Goal: Task Accomplishment & Management: Manage account settings

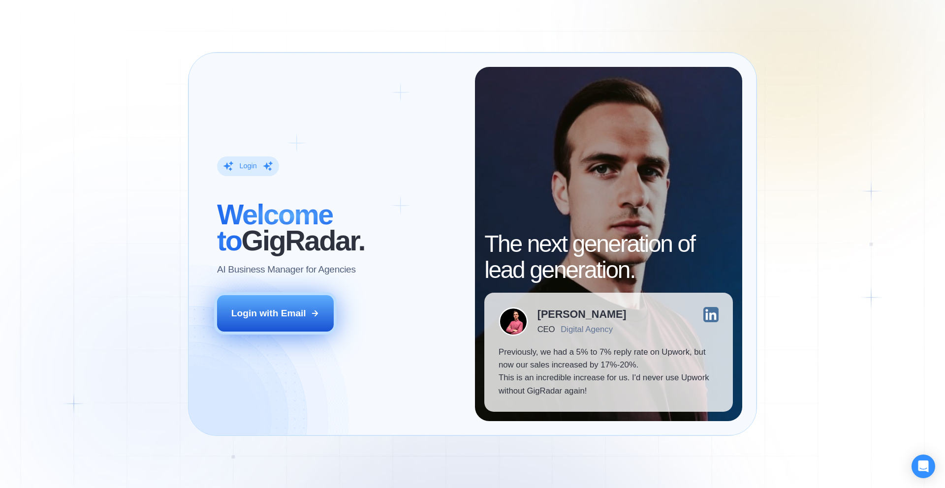
click at [302, 321] on button "Login with Email" at bounding box center [275, 313] width 117 height 36
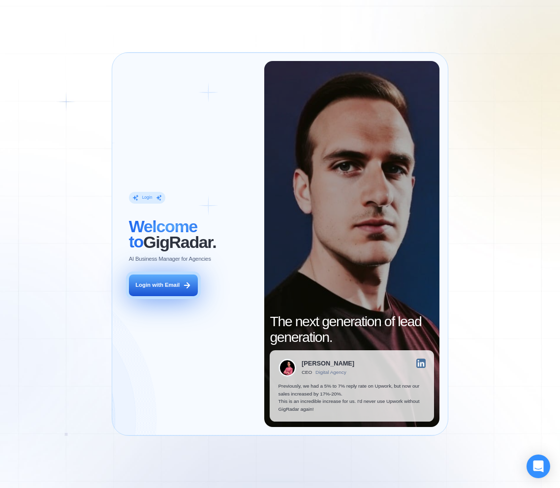
click at [168, 287] on div "Login with Email" at bounding box center [157, 285] width 44 height 8
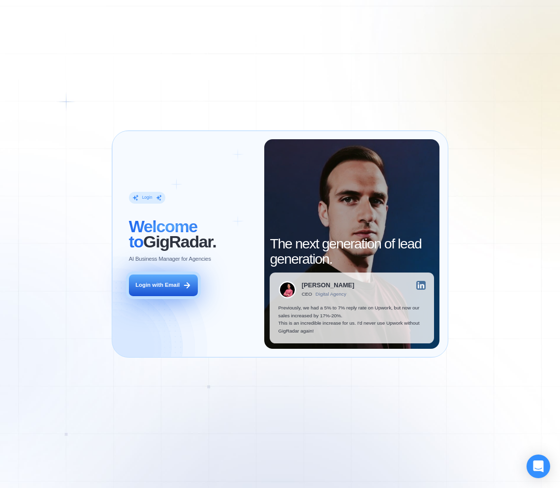
click at [168, 282] on div "Login with Email" at bounding box center [157, 285] width 44 height 8
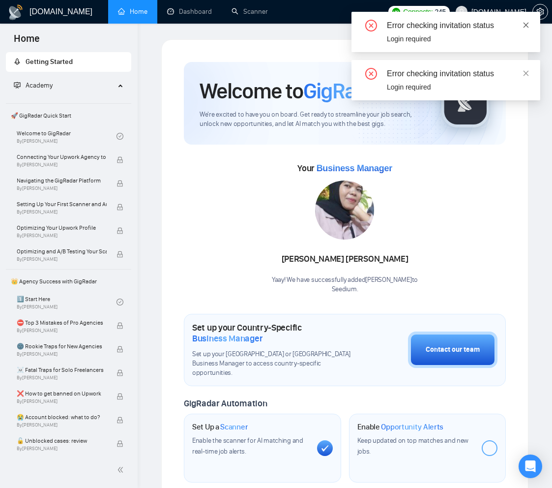
click at [528, 24] on icon "close" at bounding box center [526, 25] width 7 height 7
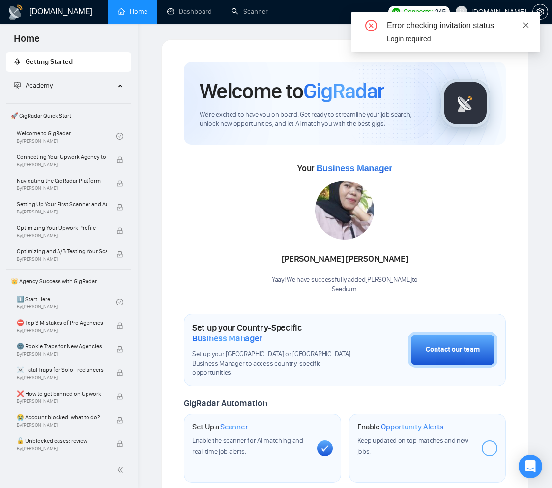
click at [529, 25] on icon "close" at bounding box center [526, 25] width 7 height 7
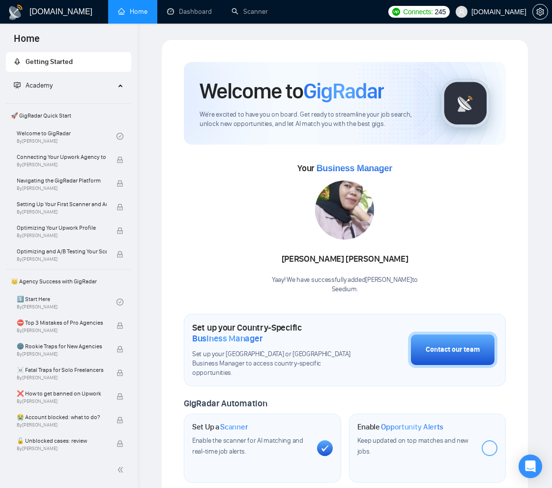
click at [515, 12] on span "Seedium.io" at bounding box center [499, 12] width 55 height 0
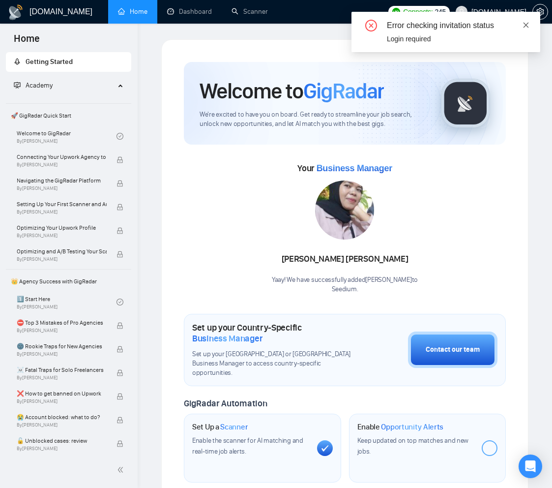
click at [526, 24] on icon "close" at bounding box center [526, 24] width 5 height 5
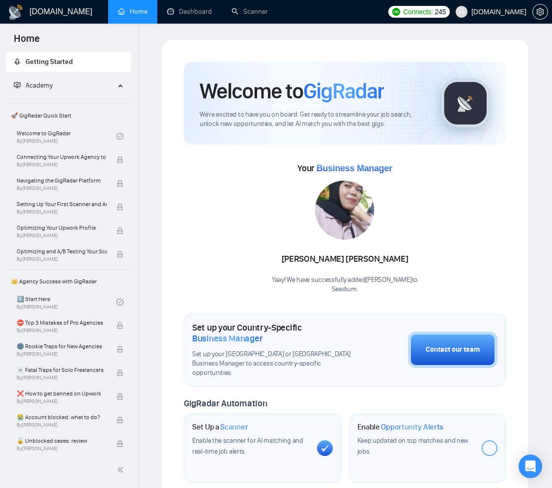
click at [509, 12] on span "Seedium.io" at bounding box center [499, 12] width 55 height 0
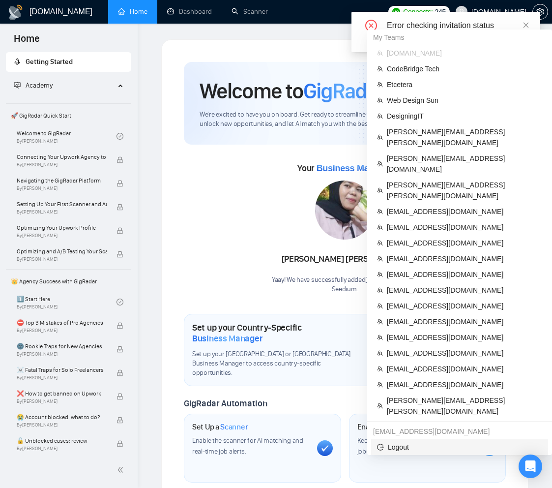
click at [408, 442] on span "Logout" at bounding box center [459, 447] width 165 height 11
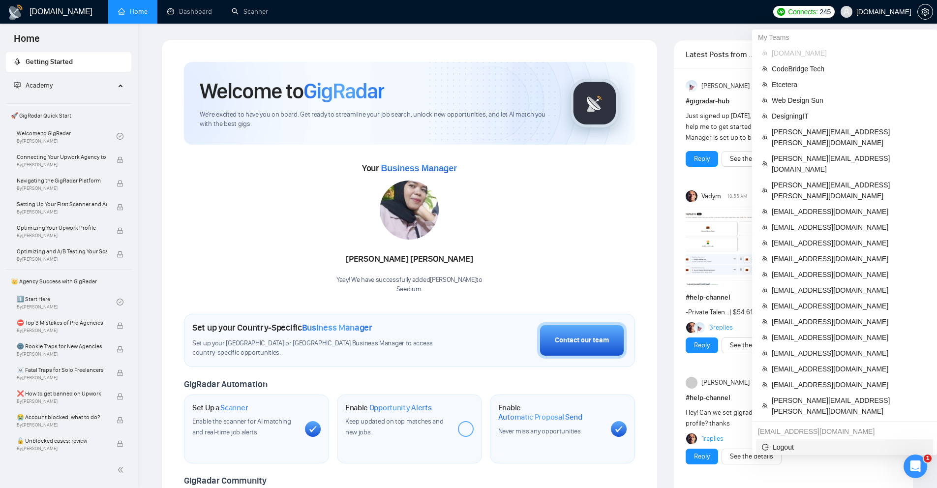
click at [800, 442] on span "Logout" at bounding box center [844, 447] width 165 height 11
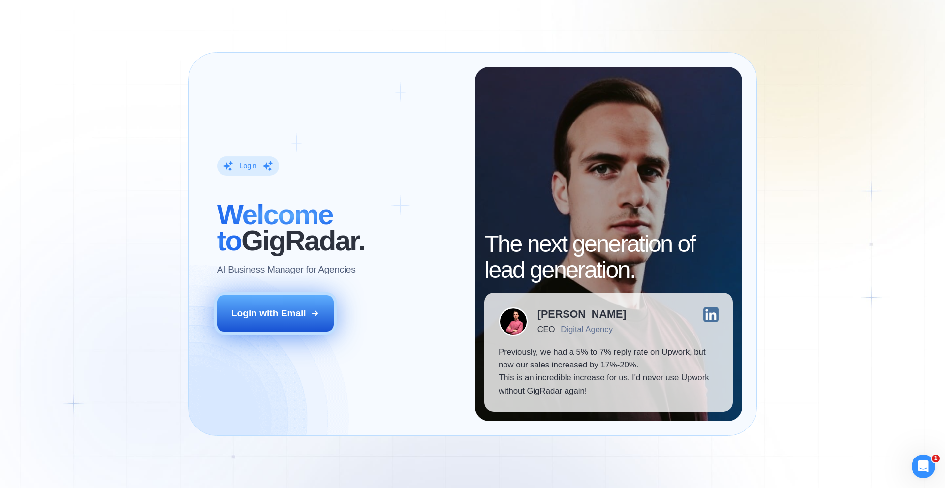
click at [302, 316] on div "Login with Email" at bounding box center [268, 313] width 75 height 13
